Goal: Book appointment/travel/reservation

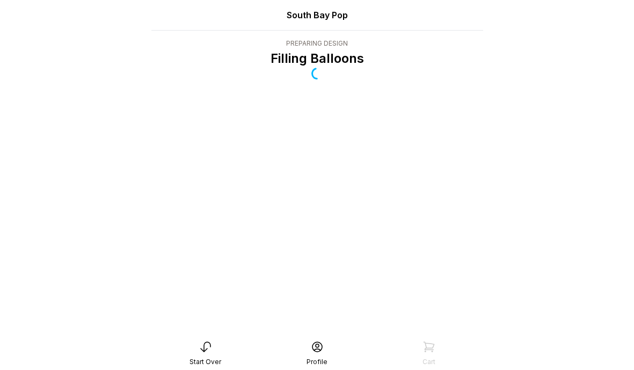
scroll to position [21, 0]
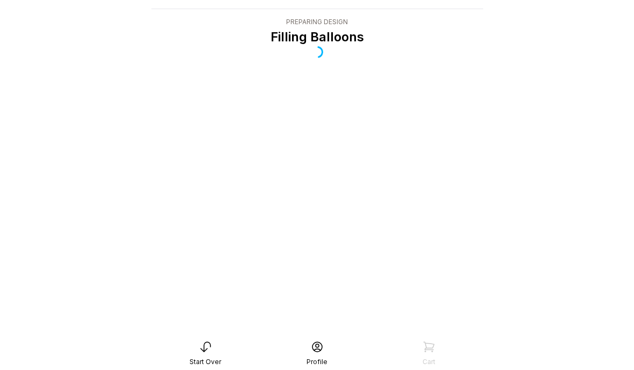
click at [208, 352] on icon at bounding box center [205, 346] width 13 height 13
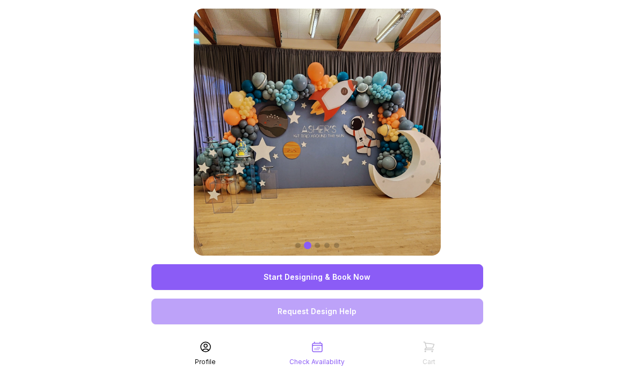
click at [265, 276] on link "Start Designing & Book Now" at bounding box center [317, 277] width 332 height 26
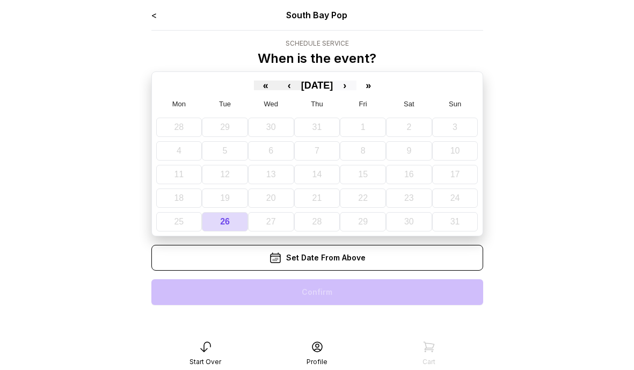
click at [357, 83] on button "›" at bounding box center [345, 86] width 24 height 10
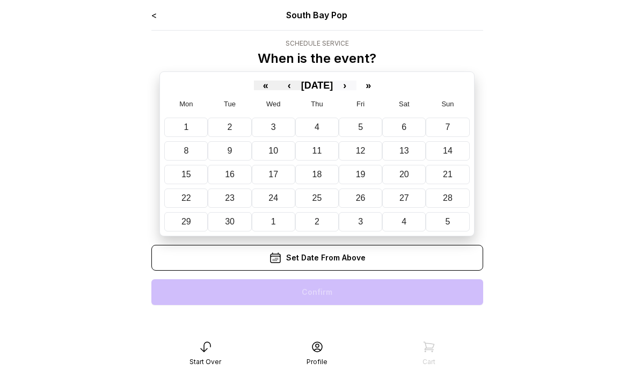
click at [357, 84] on button "›" at bounding box center [345, 86] width 24 height 10
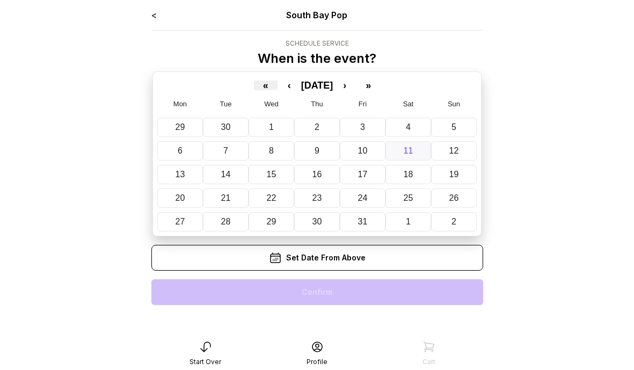
click at [399, 153] on button "11" at bounding box center [409, 150] width 46 height 19
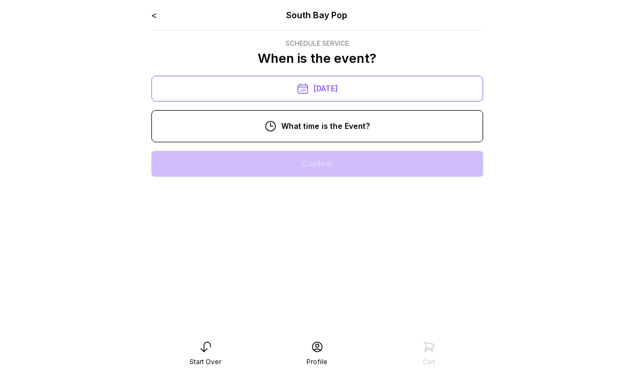
click at [339, 260] on div "1:00 pm" at bounding box center [317, 267] width 315 height 26
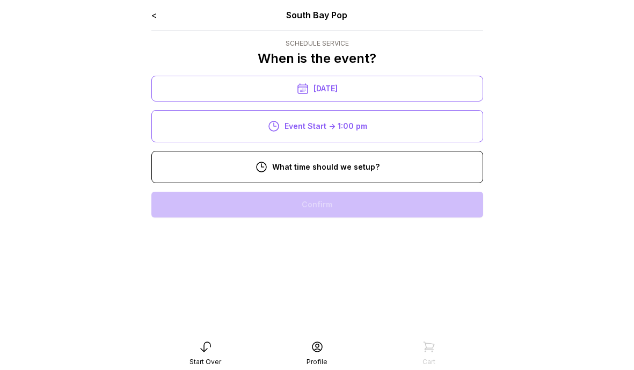
click at [333, 300] on div "11:00 am" at bounding box center [317, 308] width 315 height 26
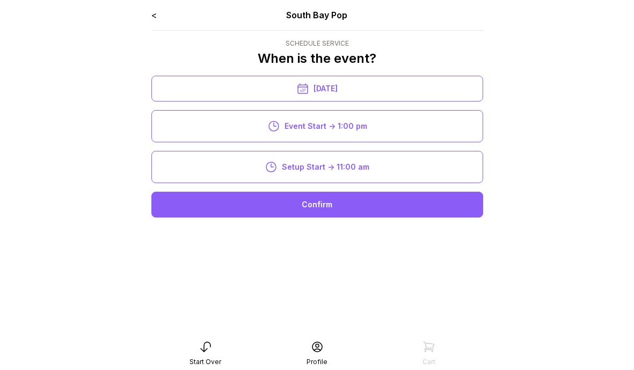
click at [327, 206] on div "Confirm" at bounding box center [317, 205] width 332 height 26
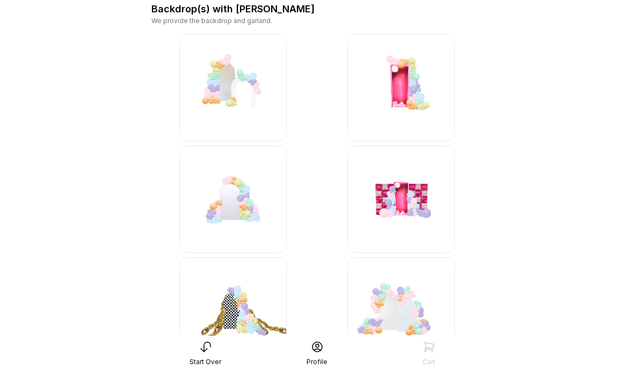
scroll to position [93, 0]
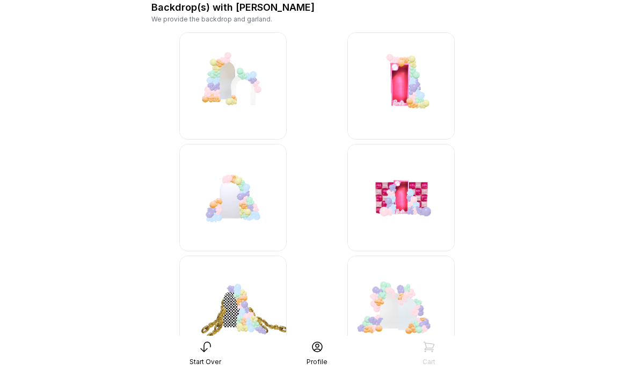
click at [241, 194] on img at bounding box center [232, 197] width 107 height 107
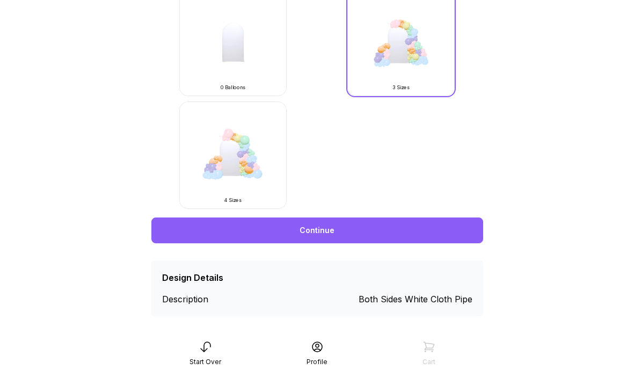
scroll to position [378, 0]
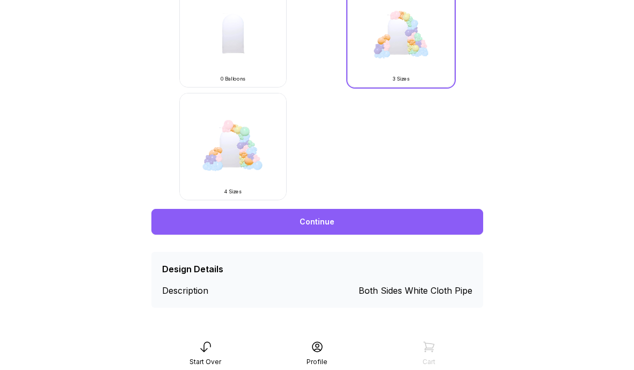
click at [453, 224] on link "Continue" at bounding box center [317, 222] width 332 height 26
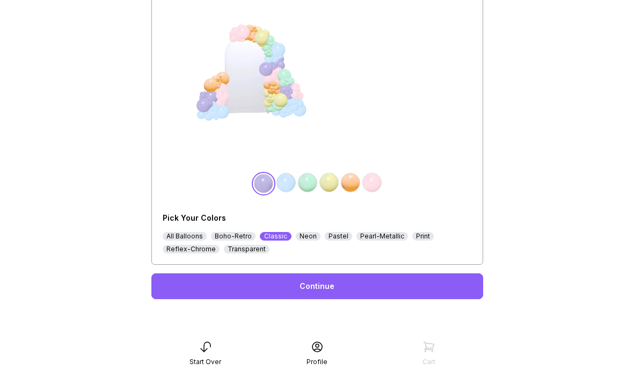
scroll to position [159, 0]
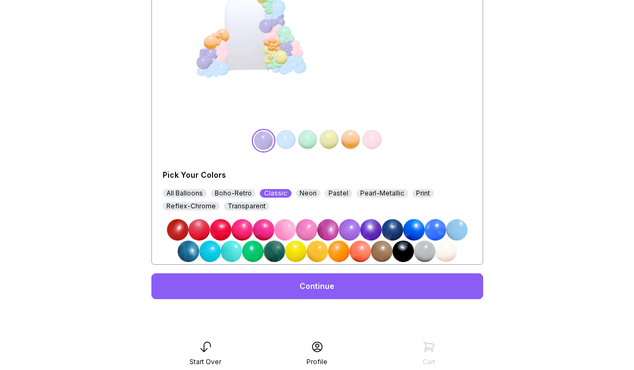
click at [376, 142] on img at bounding box center [371, 139] width 21 height 21
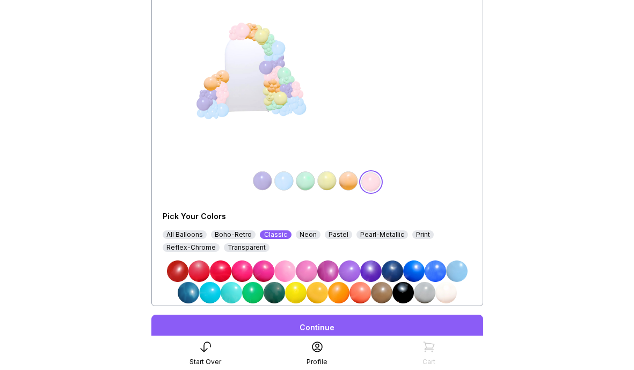
scroll to position [113, 0]
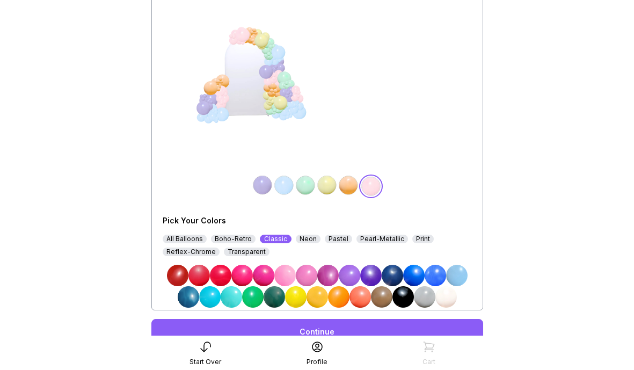
click at [286, 277] on img at bounding box center [284, 275] width 21 height 21
click at [310, 277] on img at bounding box center [306, 275] width 21 height 21
click at [329, 274] on img at bounding box center [327, 275] width 21 height 21
click at [447, 293] on img at bounding box center [445, 296] width 21 height 21
click at [285, 273] on img at bounding box center [284, 275] width 21 height 21
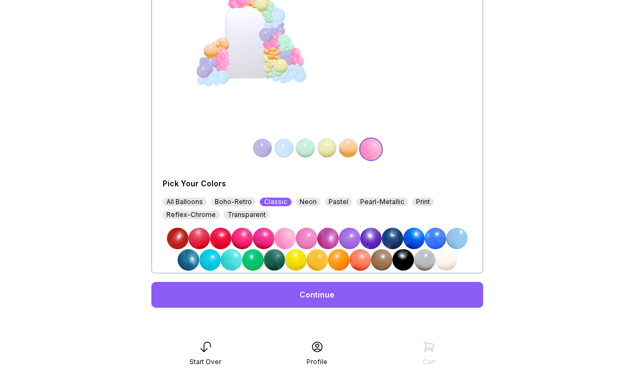
scroll to position [157, 0]
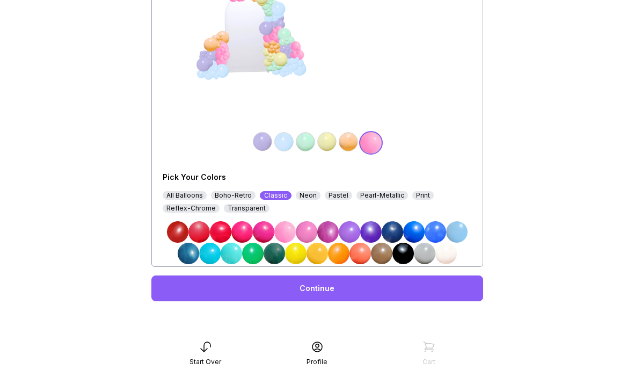
click at [200, 194] on div "All Balloons" at bounding box center [185, 195] width 44 height 9
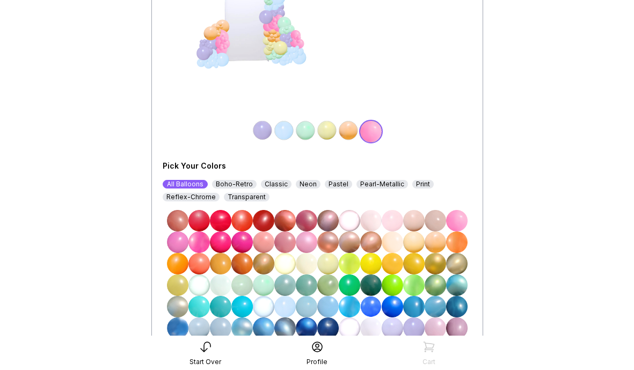
scroll to position [188, 0]
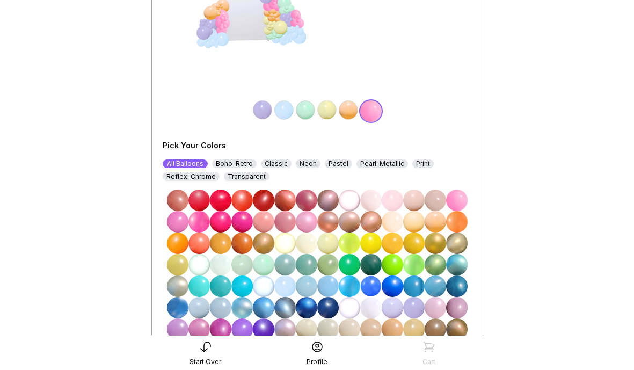
click at [275, 163] on div "Classic" at bounding box center [276, 163] width 31 height 9
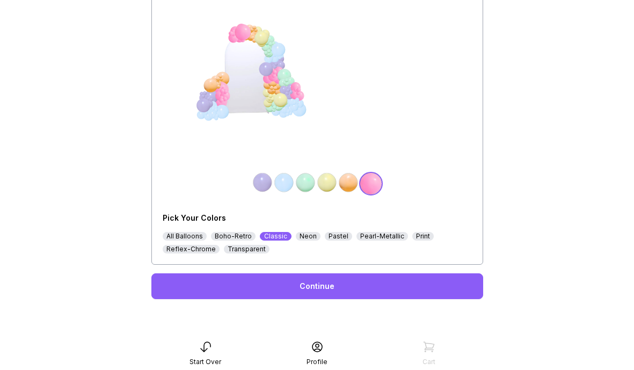
scroll to position [159, 0]
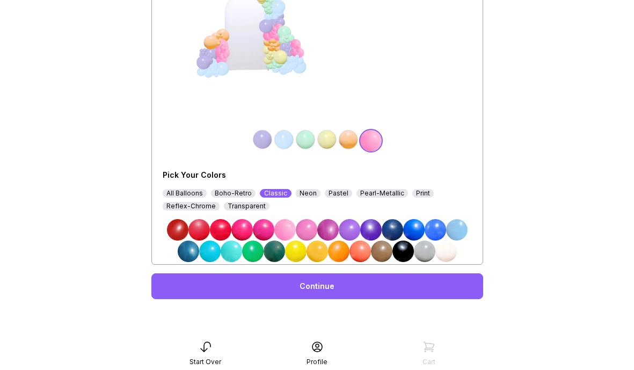
click at [238, 229] on img at bounding box center [241, 229] width 21 height 21
click at [265, 142] on img at bounding box center [262, 139] width 21 height 21
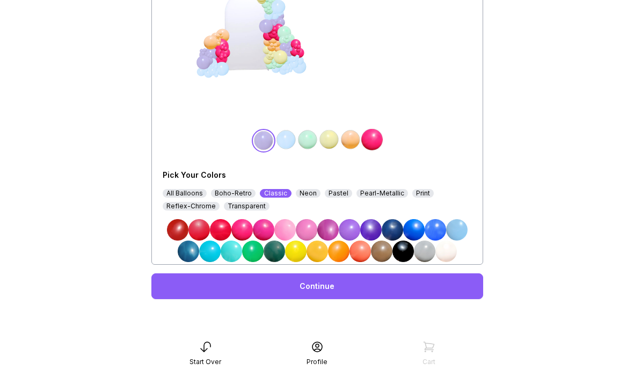
click at [445, 256] on img at bounding box center [445, 251] width 21 height 21
click at [288, 144] on img at bounding box center [285, 139] width 21 height 21
click at [314, 235] on img at bounding box center [306, 229] width 21 height 21
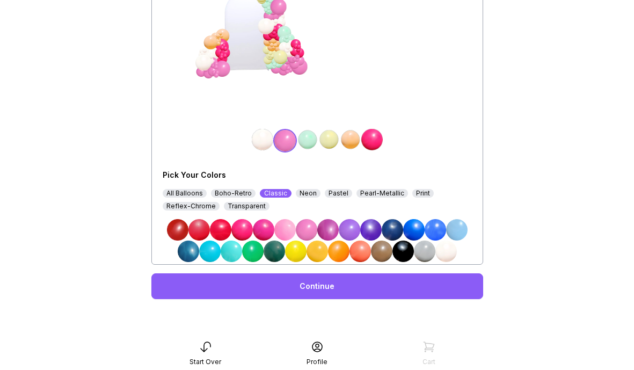
click at [309, 139] on img at bounding box center [307, 139] width 21 height 21
click at [191, 194] on div "All Balloons" at bounding box center [185, 193] width 44 height 9
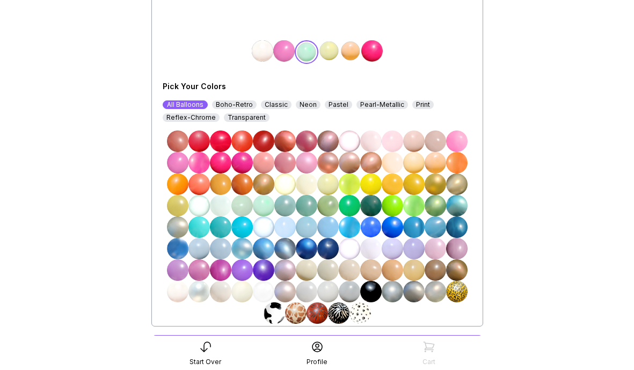
scroll to position [258, 0]
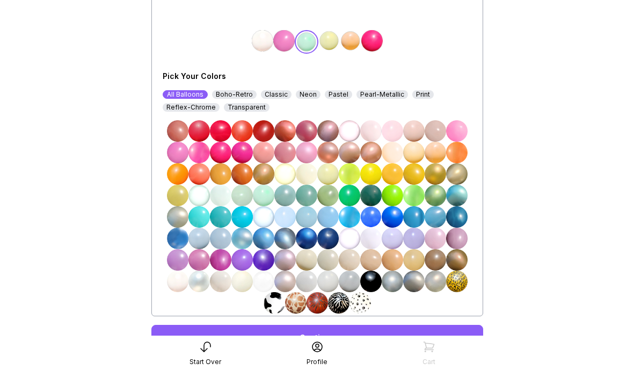
click at [199, 282] on img at bounding box center [198, 281] width 21 height 21
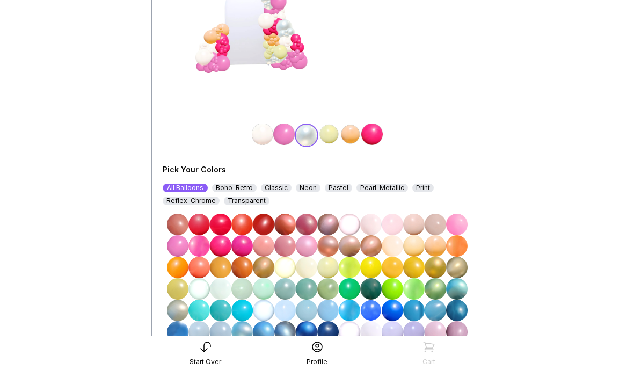
scroll to position [154, 0]
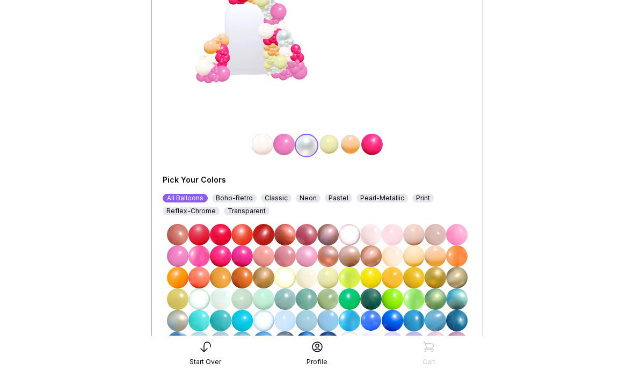
click at [330, 140] on img at bounding box center [328, 144] width 21 height 21
click at [395, 236] on img at bounding box center [392, 234] width 21 height 21
click at [347, 146] on img at bounding box center [350, 144] width 21 height 21
click at [460, 238] on img at bounding box center [456, 234] width 21 height 21
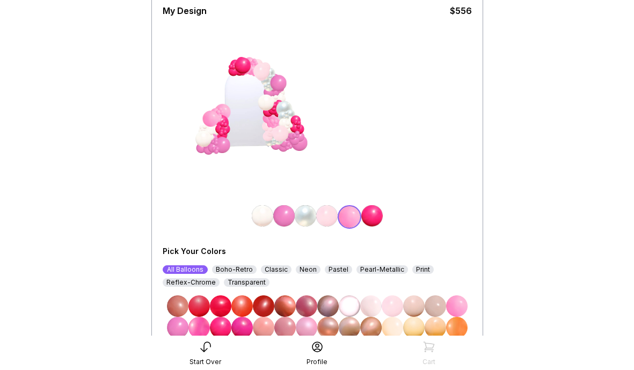
scroll to position [83, 0]
click at [373, 220] on img at bounding box center [371, 215] width 21 height 21
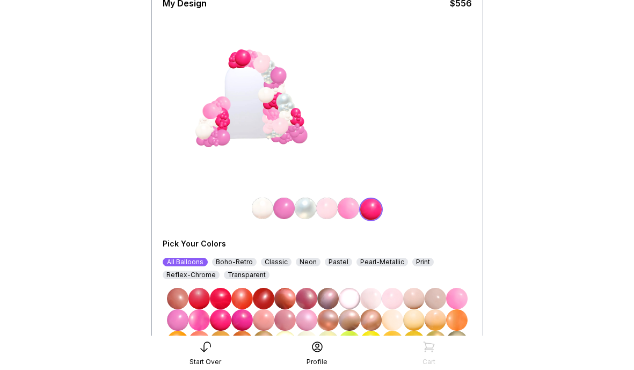
scroll to position [101, 0]
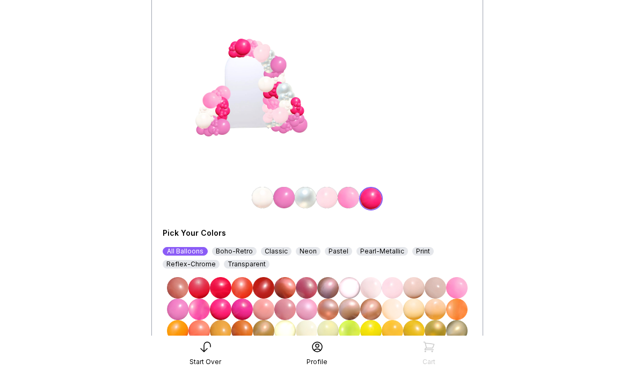
click at [375, 291] on img at bounding box center [370, 287] width 21 height 21
click at [310, 200] on img at bounding box center [305, 197] width 21 height 21
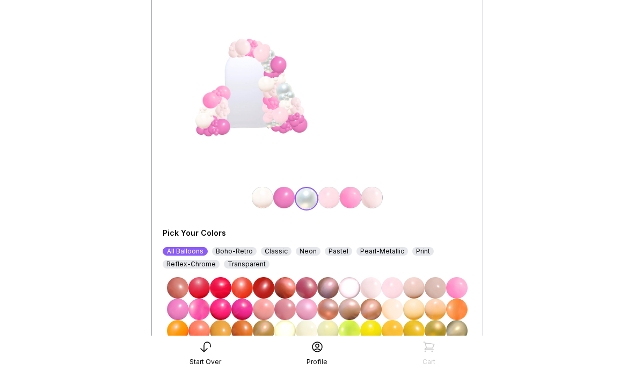
click at [394, 304] on img at bounding box center [392, 309] width 21 height 21
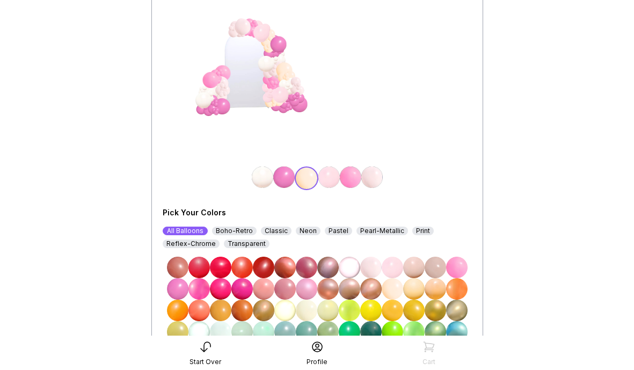
scroll to position [122, 0]
click at [309, 304] on img at bounding box center [306, 309] width 21 height 21
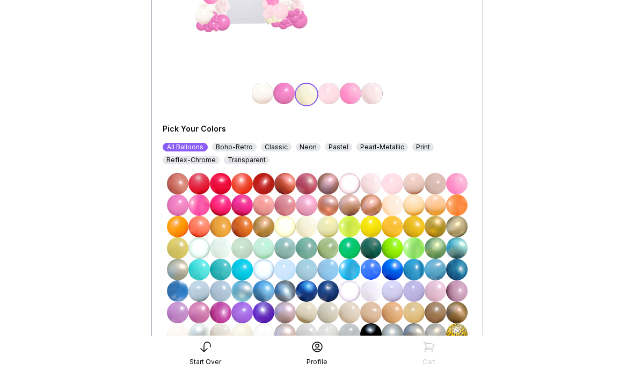
scroll to position [207, 0]
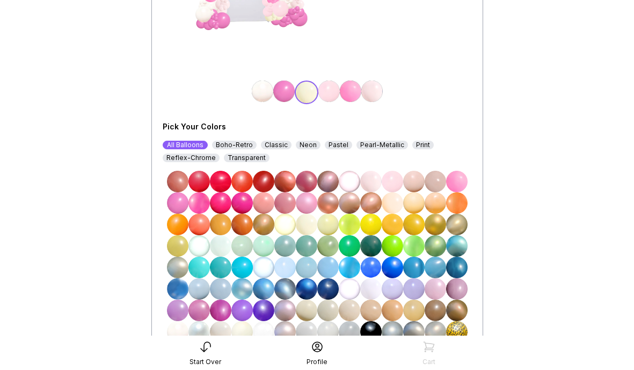
click at [415, 306] on img at bounding box center [413, 310] width 21 height 21
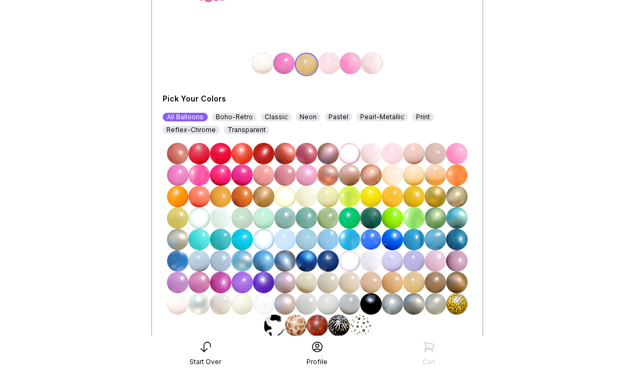
scroll to position [249, 0]
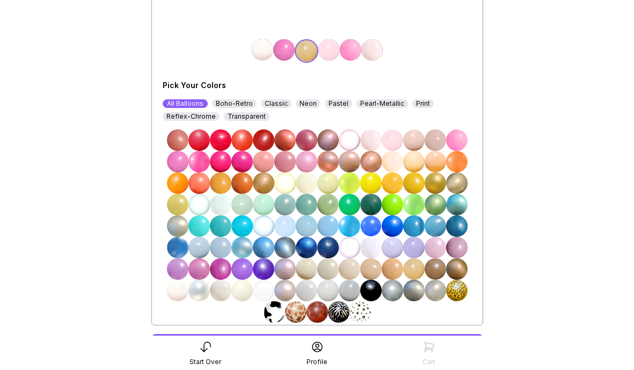
click at [393, 164] on img at bounding box center [392, 161] width 21 height 21
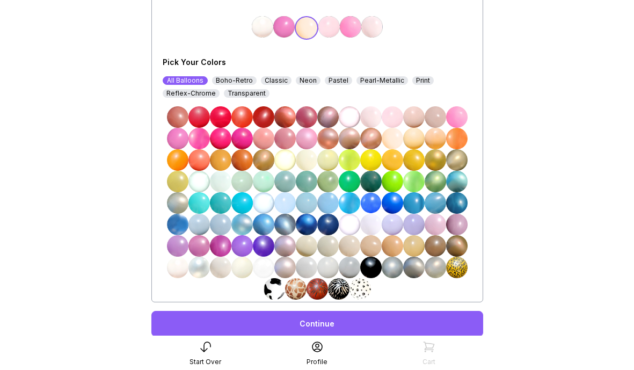
click at [217, 265] on img at bounding box center [220, 267] width 21 height 21
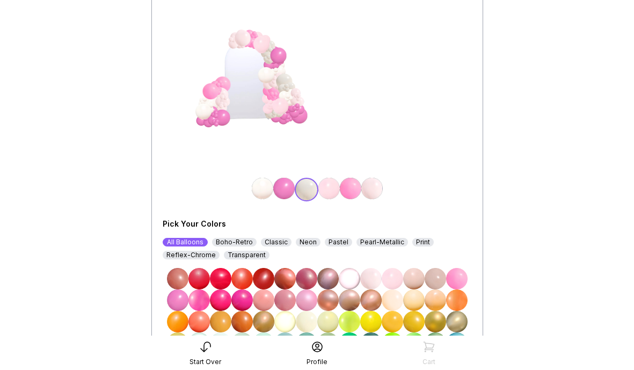
scroll to position [108, 0]
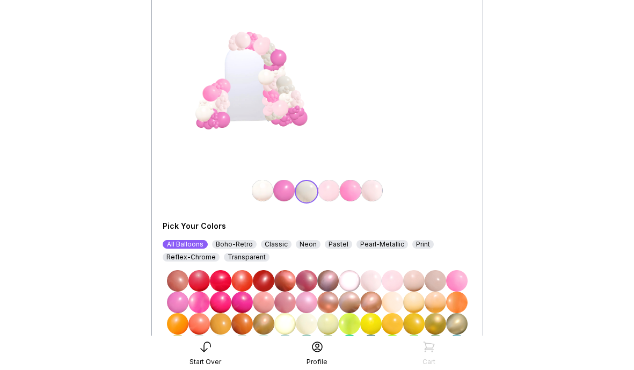
click at [283, 188] on img at bounding box center [283, 190] width 21 height 21
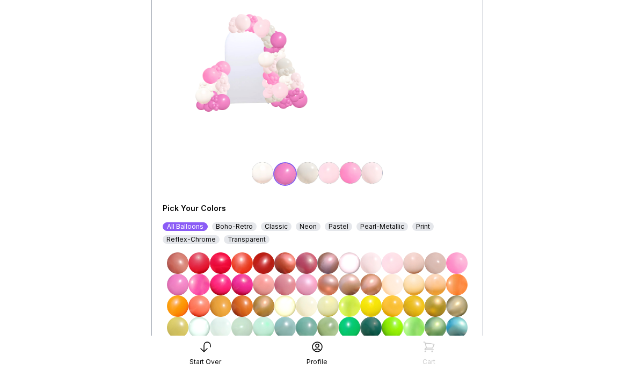
scroll to position [135, 0]
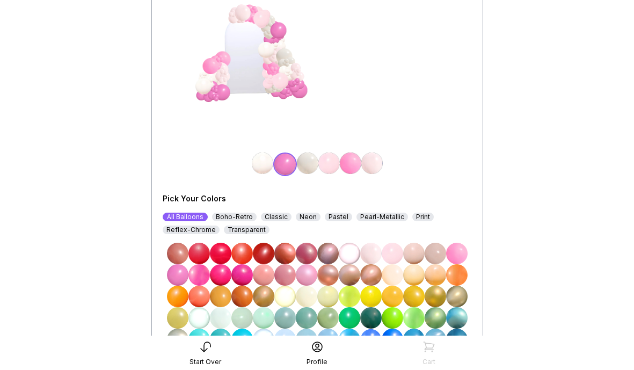
click at [175, 275] on img at bounding box center [177, 274] width 21 height 21
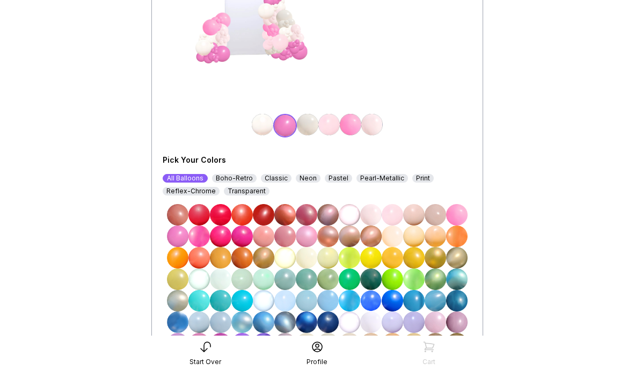
scroll to position [179, 0]
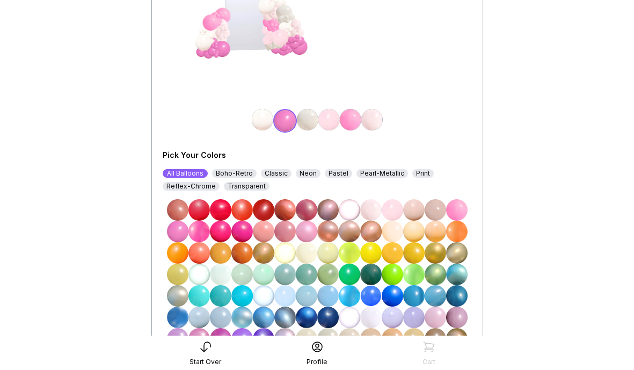
click at [434, 318] on img at bounding box center [435, 317] width 21 height 21
click at [461, 207] on img at bounding box center [456, 209] width 21 height 21
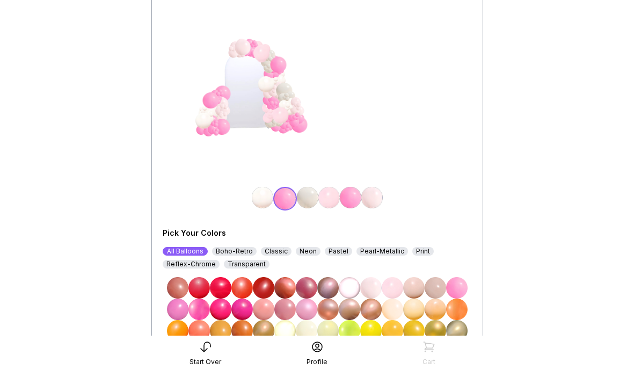
scroll to position [133, 0]
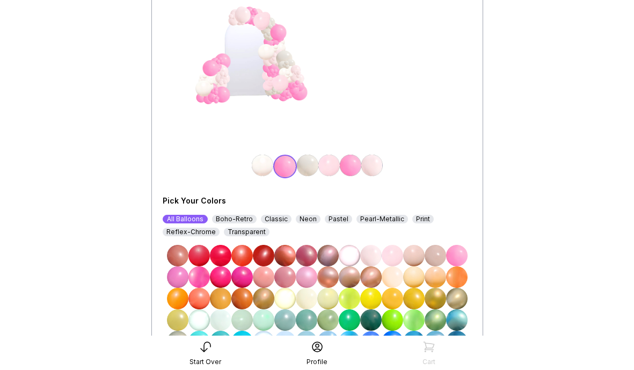
click at [267, 168] on img at bounding box center [262, 165] width 21 height 21
click at [310, 295] on img at bounding box center [306, 298] width 21 height 21
click at [352, 255] on img at bounding box center [349, 255] width 21 height 21
click at [373, 252] on img at bounding box center [370, 255] width 21 height 21
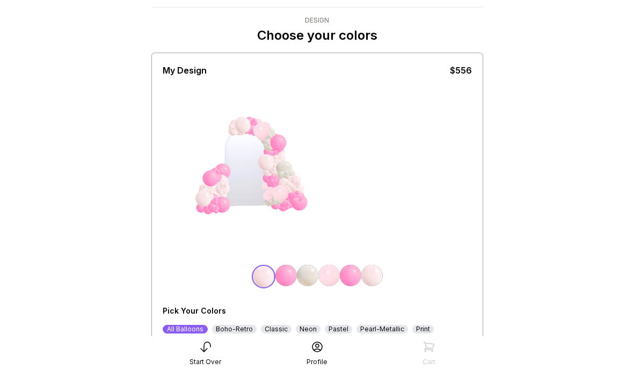
scroll to position [0, 0]
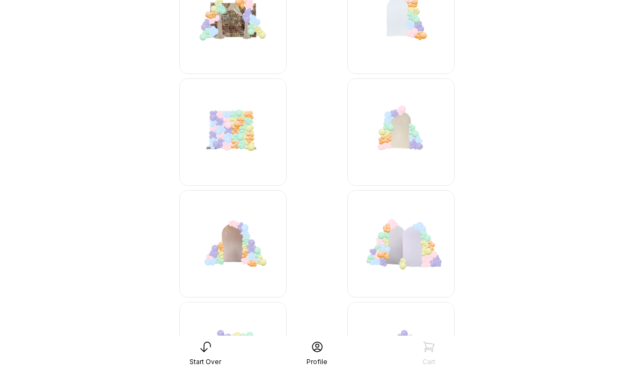
scroll to position [1376, 0]
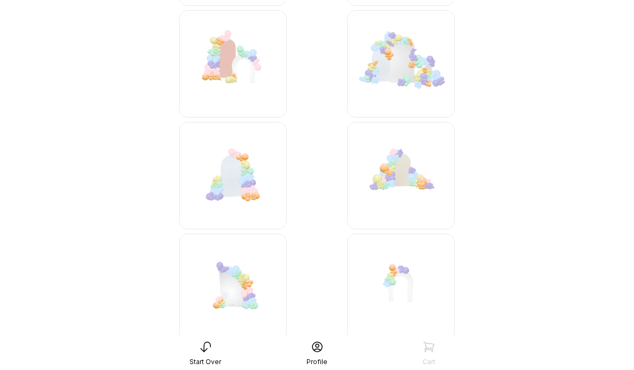
click at [263, 72] on img at bounding box center [232, 63] width 107 height 107
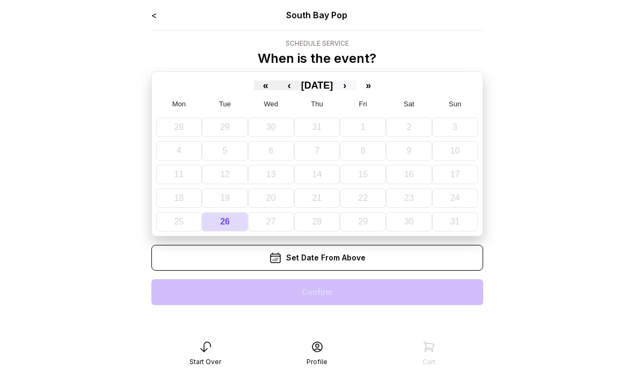
click at [357, 83] on button "›" at bounding box center [345, 86] width 24 height 10
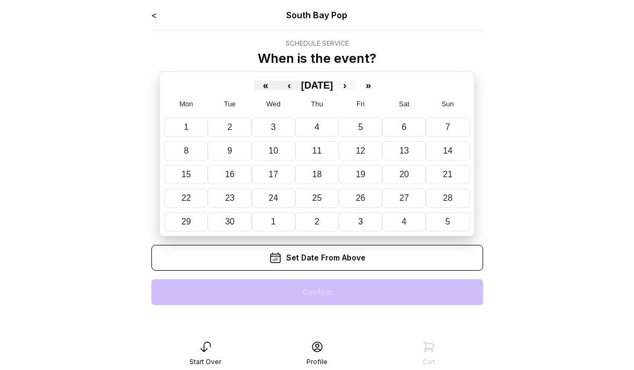
click at [357, 83] on button "›" at bounding box center [345, 86] width 24 height 10
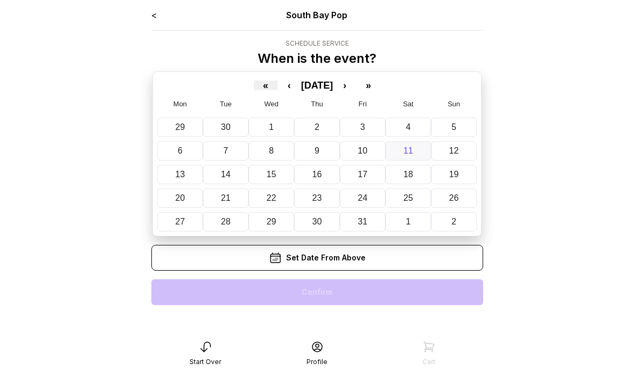
click at [398, 150] on button "11" at bounding box center [409, 150] width 46 height 19
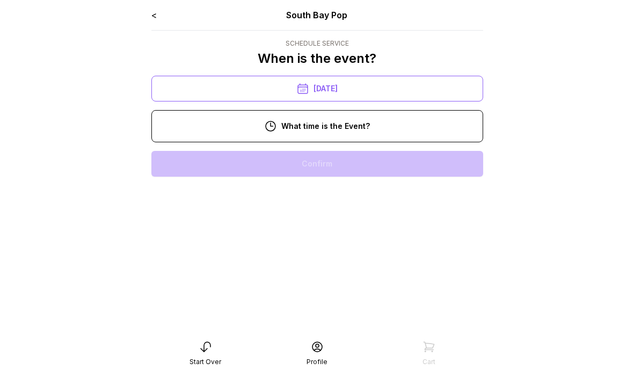
click at [332, 266] on div "1:00 pm" at bounding box center [317, 267] width 315 height 26
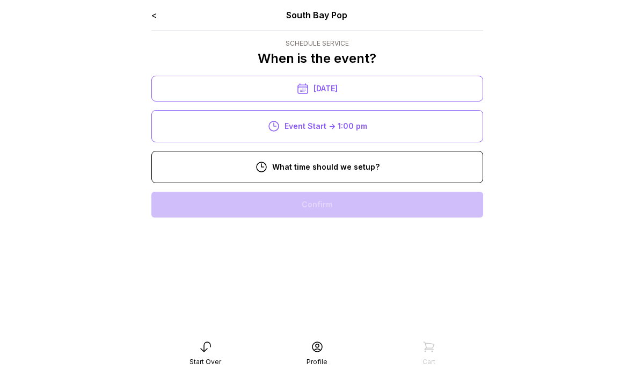
click at [322, 308] on div "11:00 am" at bounding box center [317, 308] width 315 height 26
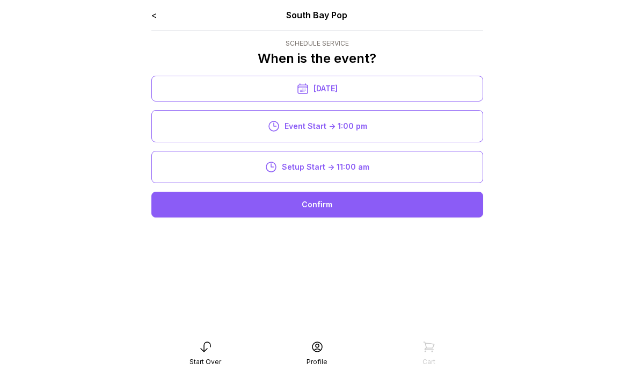
click at [340, 203] on div "Confirm" at bounding box center [317, 205] width 332 height 26
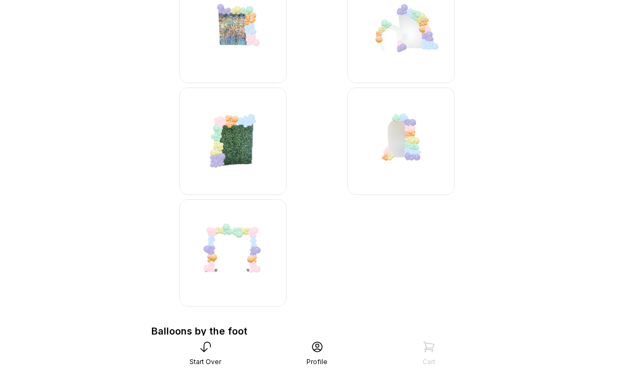
scroll to position [2006, 0]
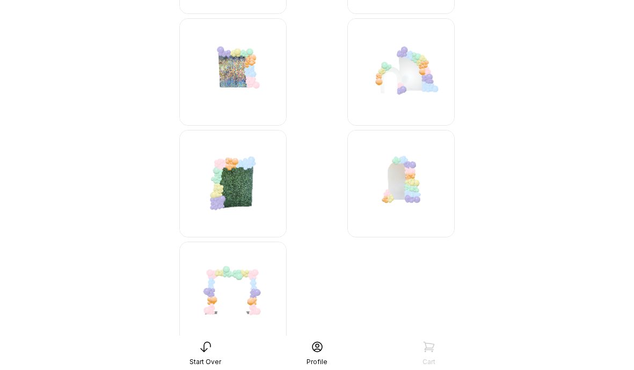
click at [410, 169] on img at bounding box center [400, 183] width 107 height 107
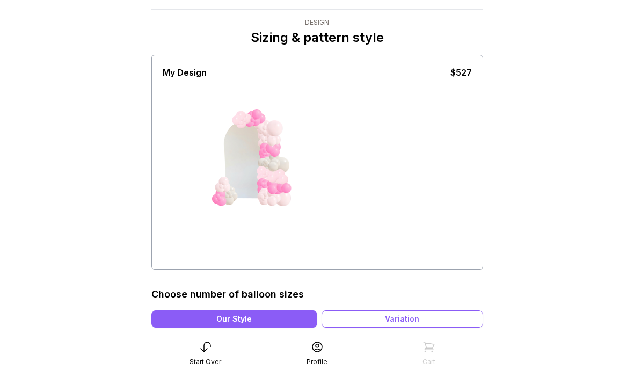
scroll to position [19, 0]
